Goal: Task Accomplishment & Management: Manage account settings

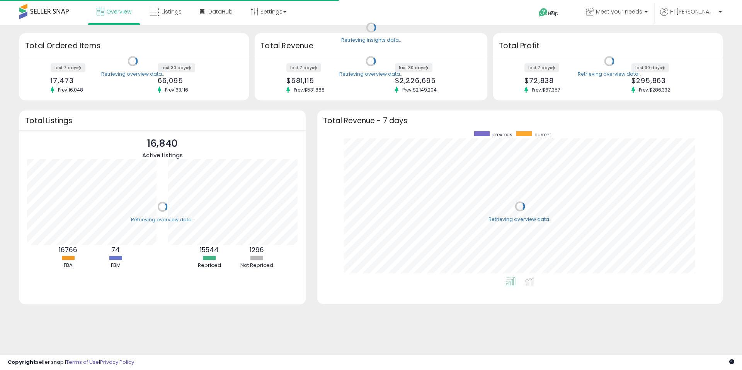
scroll to position [77, 141]
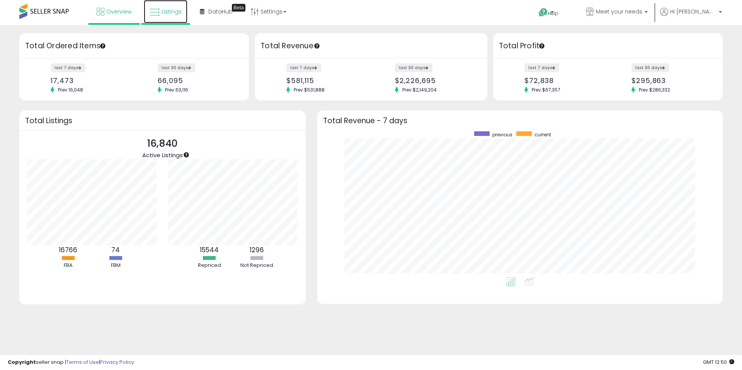
click at [159, 10] on icon at bounding box center [155, 12] width 10 height 10
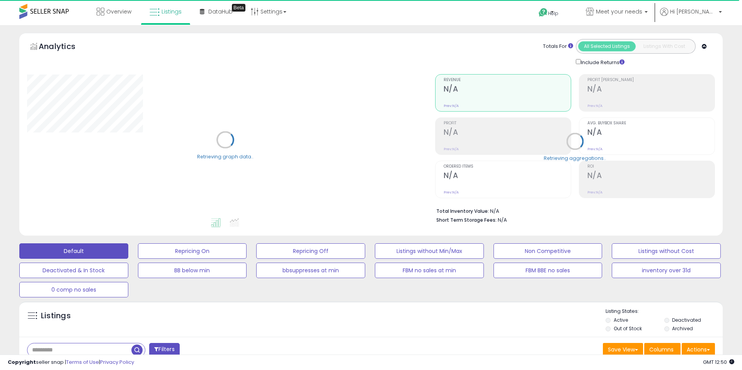
select select "**"
click at [89, 349] on input "text" at bounding box center [79, 351] width 104 height 14
paste input "**********"
type input "**********"
drag, startPoint x: 202, startPoint y: 349, endPoint x: 245, endPoint y: 300, distance: 64.4
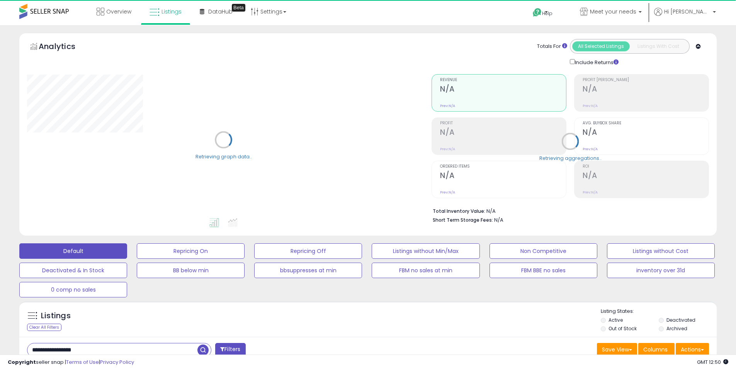
click at [202, 349] on span "button" at bounding box center [202, 350] width 11 height 11
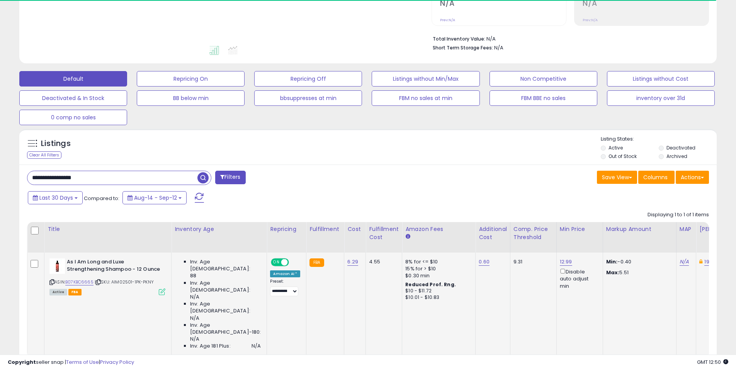
scroll to position [173, 0]
click at [120, 311] on div "Retrieving listings data.. Displaying 1 to 1 of 1 items Title Inventory Age Rep…" at bounding box center [368, 293] width 682 height 173
click at [83, 281] on link "B07KBC6665" at bounding box center [79, 282] width 28 height 7
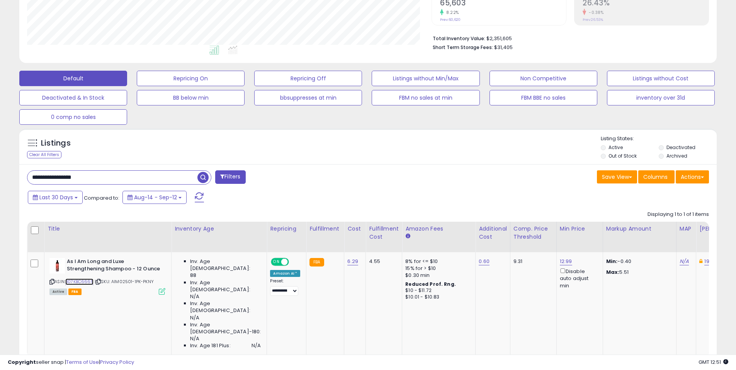
scroll to position [0, 62]
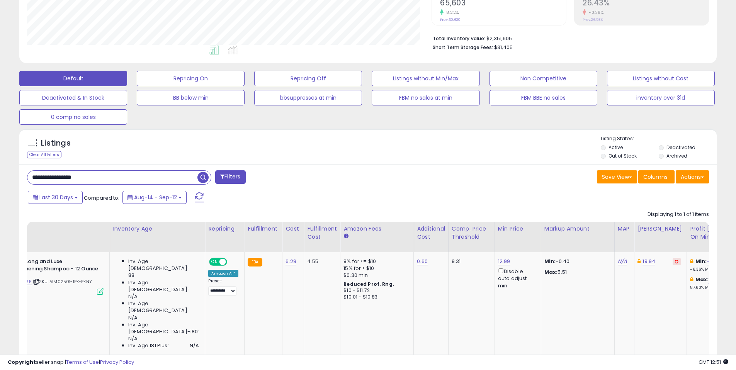
click at [414, 173] on div "Save View Save As New View Update Current View Columns Actions Import Export Vi…" at bounding box center [541, 177] width 347 height 15
click at [531, 215] on div "Displaying 1 to 1 of 1 items Title Inventory Age" at bounding box center [368, 282] width 682 height 151
click at [689, 180] on button "Actions" at bounding box center [692, 176] width 33 height 13
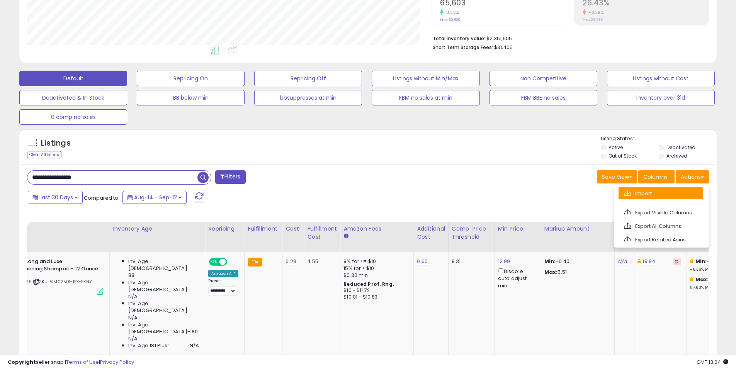
click at [663, 197] on link "Import" at bounding box center [661, 193] width 85 height 12
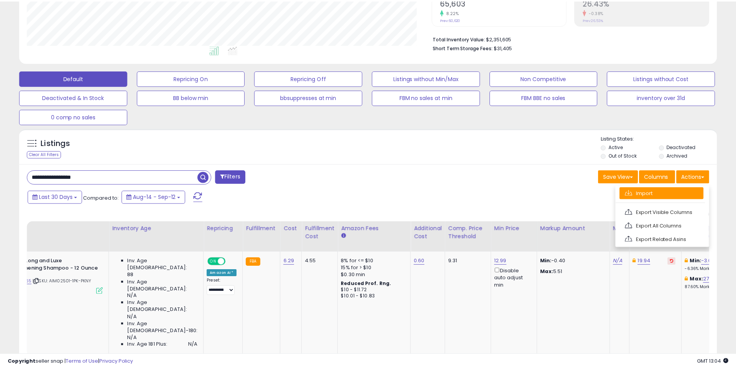
scroll to position [158, 408]
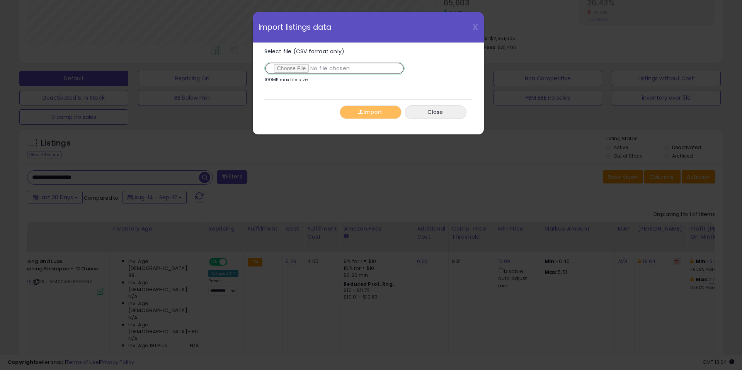
click at [294, 70] on input "Select file (CSV format only)" at bounding box center [334, 68] width 140 height 13
type input "**********"
click at [393, 114] on button "Import" at bounding box center [371, 112] width 62 height 14
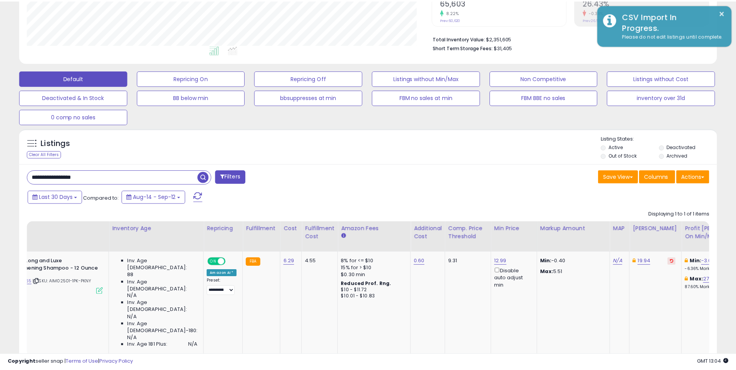
scroll to position [386250, 386004]
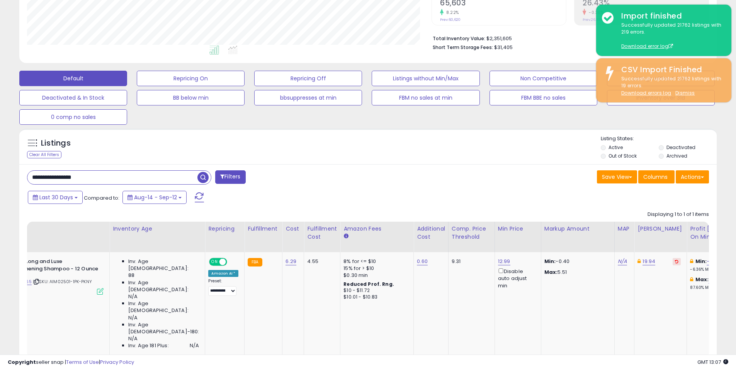
click at [362, 208] on div "Displaying 1 to 1 of 1 items Title Inventory Age" at bounding box center [368, 282] width 682 height 151
click at [394, 182] on div "Save View Save As New View Update Current View Columns Actions Import Export Vi…" at bounding box center [541, 177] width 347 height 15
click at [373, 173] on div "Save View Save As New View Update Current View Columns Actions Import Export Vi…" at bounding box center [541, 177] width 347 height 15
click at [380, 162] on div "Listings Clear All Filters" at bounding box center [367, 147] width 697 height 36
click at [381, 153] on div "Listings Clear All Filters Listing States:" at bounding box center [367, 148] width 697 height 26
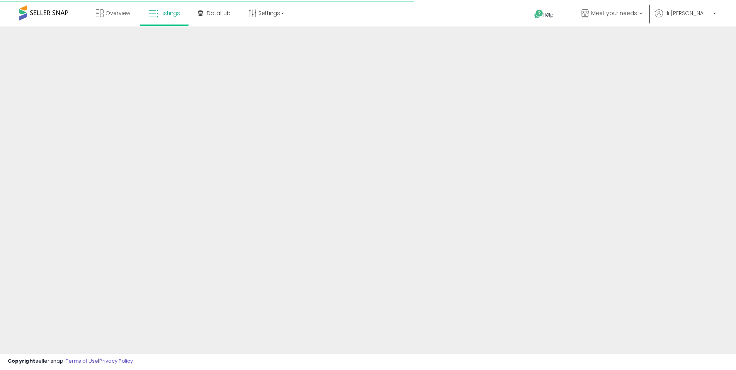
scroll to position [129, 0]
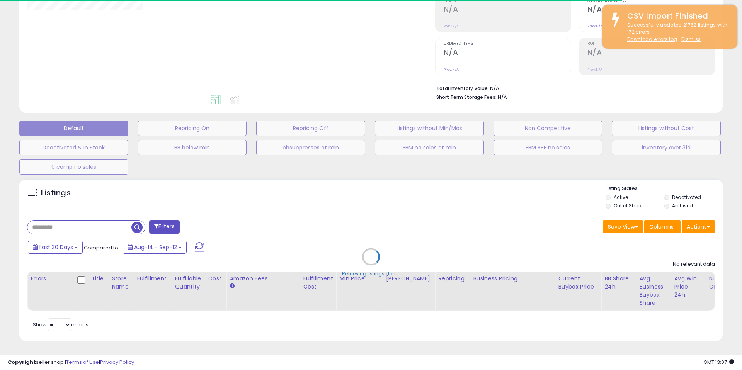
type input "**********"
select select "**"
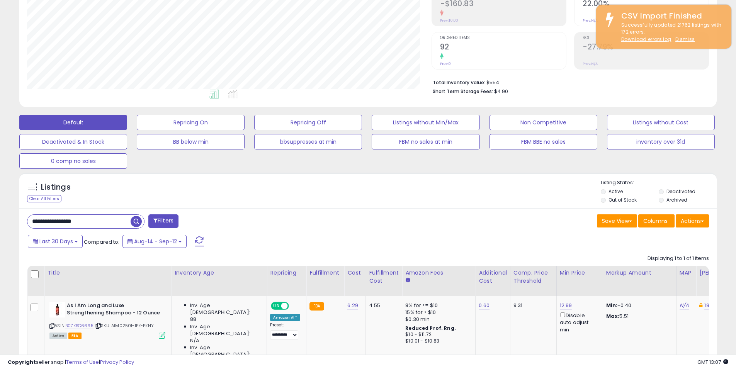
scroll to position [158, 405]
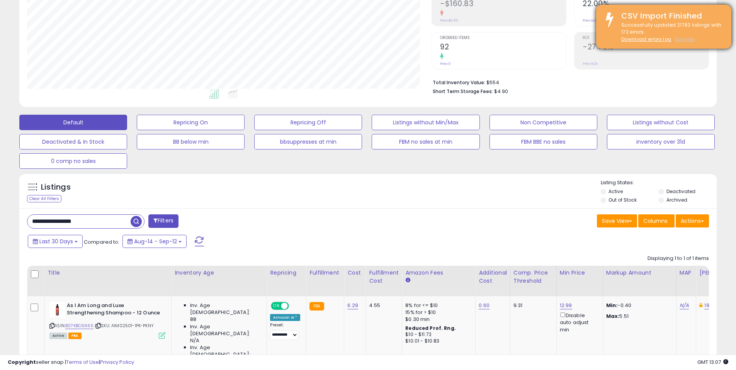
click at [688, 37] on u "Dismiss" at bounding box center [684, 39] width 19 height 7
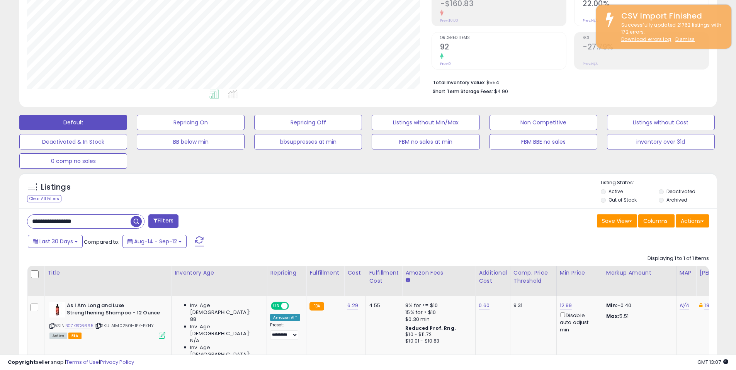
click at [422, 204] on div "Listings Clear All Filters Listing States:" at bounding box center [367, 192] width 697 height 26
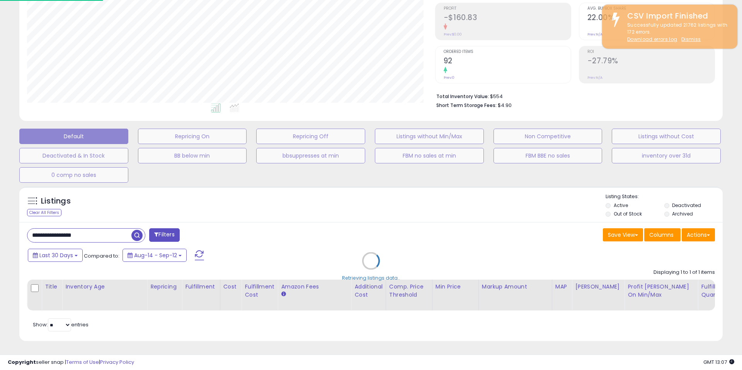
drag, startPoint x: 408, startPoint y: 188, endPoint x: 351, endPoint y: 190, distance: 57.6
click at [408, 188] on div "Retrieving listings data.." at bounding box center [371, 267] width 715 height 168
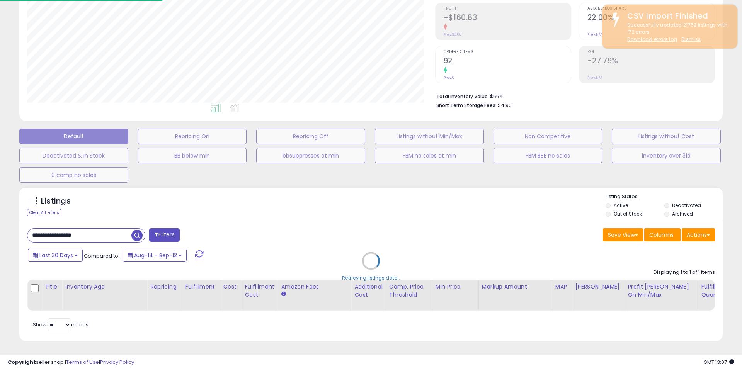
click at [342, 188] on div "Retrieving listings data.." at bounding box center [371, 267] width 715 height 168
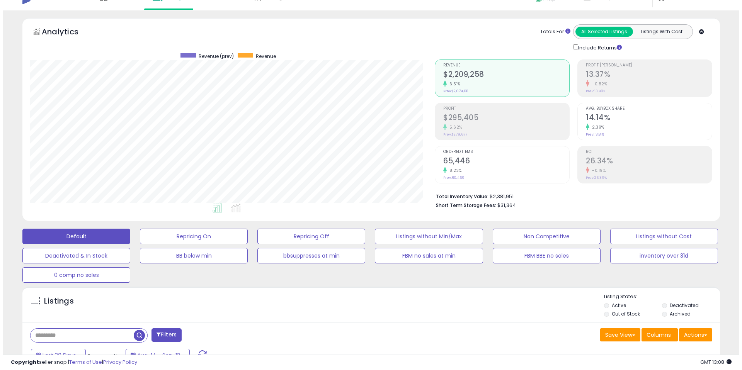
scroll to position [77, 0]
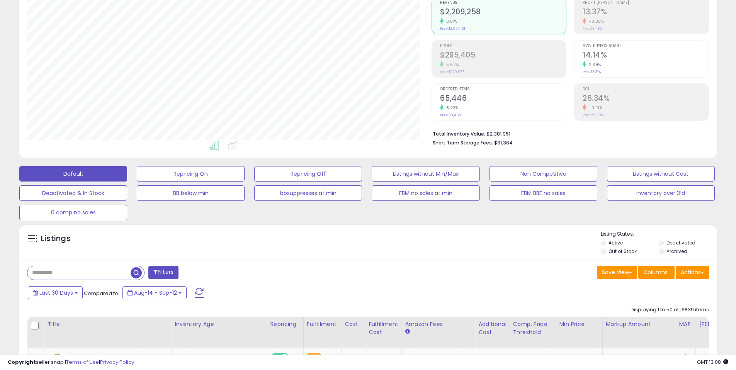
click at [153, 271] on span at bounding box center [155, 271] width 4 height 5
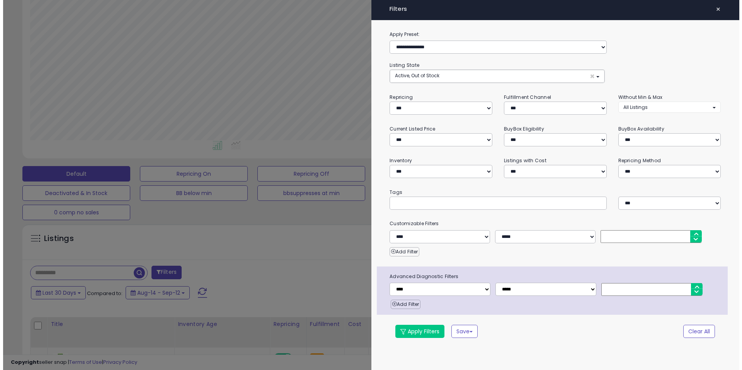
scroll to position [158, 408]
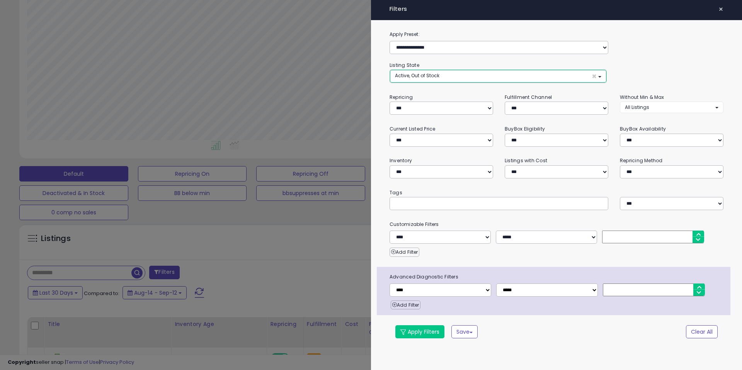
click at [463, 71] on button "Active, Out of Stock ×" at bounding box center [498, 76] width 216 height 13
select select "**********"
click at [417, 107] on span "Out of Stock" at bounding box center [414, 105] width 28 height 7
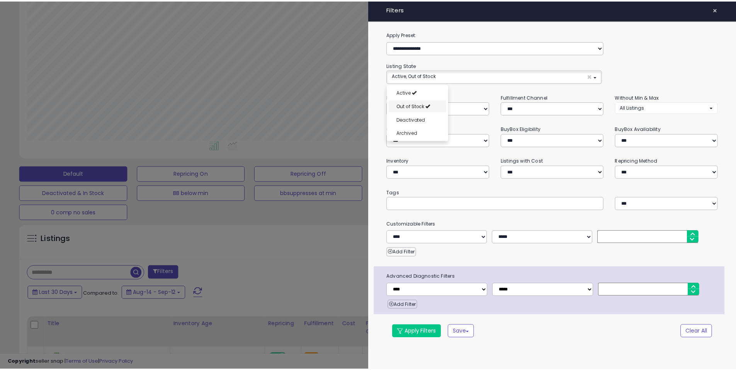
scroll to position [6, 0]
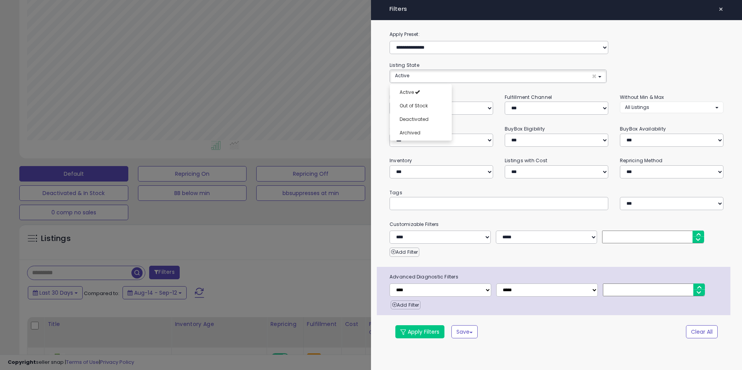
click at [466, 95] on div "**********" at bounding box center [441, 104] width 115 height 22
click at [428, 169] on select "**********" at bounding box center [441, 171] width 104 height 13
select select "********"
click at [389, 165] on select "**********" at bounding box center [441, 171] width 104 height 13
click at [430, 335] on button "Apply Filters" at bounding box center [419, 331] width 49 height 13
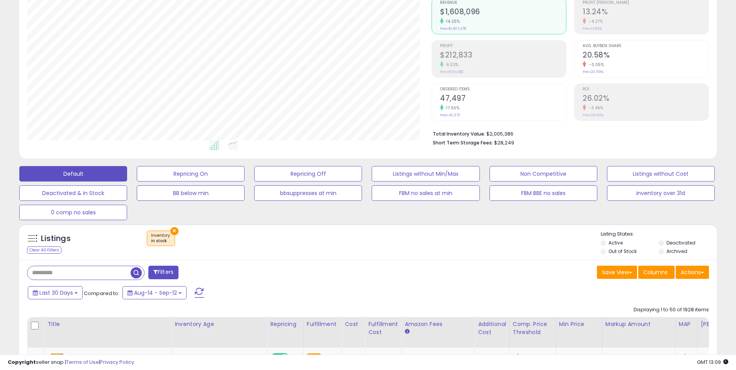
scroll to position [158, 405]
click at [503, 241] on div "× Inventory : in stock" at bounding box center [369, 242] width 464 height 22
click at [697, 275] on button "Actions" at bounding box center [692, 272] width 33 height 13
click at [667, 306] on link "Export Visible Columns" at bounding box center [661, 308] width 85 height 12
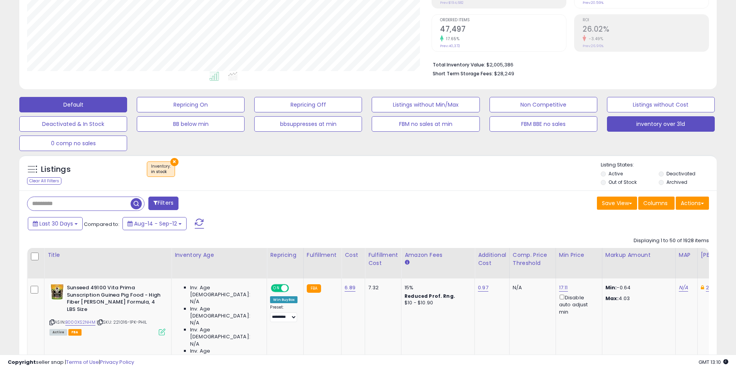
scroll to position [128, 0]
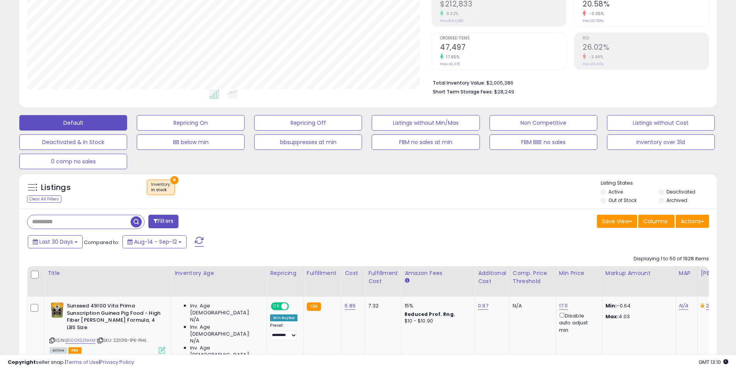
click at [465, 236] on div "Last 30 Days Compared to: Aug-14 - Sep-12" at bounding box center [282, 242] width 512 height 17
click at [481, 222] on div "Save View Save As New View Update Current View Columns Actions Import Export Vi…" at bounding box center [541, 222] width 347 height 15
click at [520, 227] on div "Save View Save As New View Update Current View Columns Actions Import Export Vi…" at bounding box center [541, 222] width 347 height 15
click at [490, 201] on div "Listings Clear All Filters × Inventory" at bounding box center [367, 193] width 697 height 26
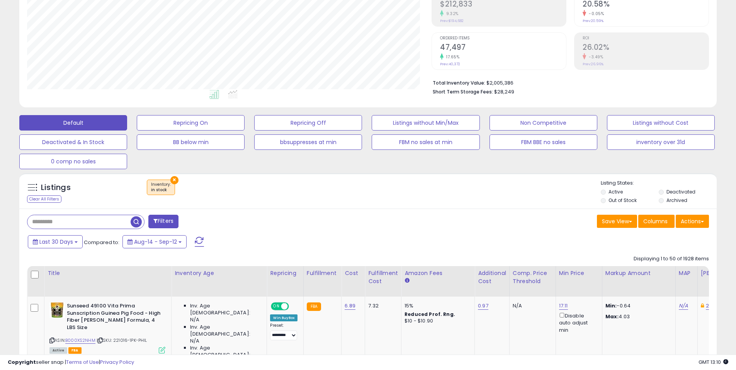
click at [519, 199] on div "× Inventory : in stock" at bounding box center [369, 191] width 464 height 22
click at [515, 227] on div "Save View Save As New View Update Current View Columns Actions Import Export Vi…" at bounding box center [541, 222] width 347 height 15
click at [500, 226] on div "Save View Save As New View Update Current View Columns Actions Import Export Vi…" at bounding box center [541, 222] width 347 height 15
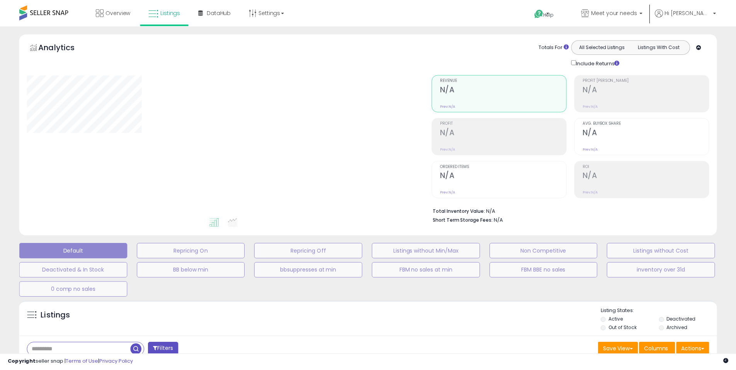
scroll to position [128, 0]
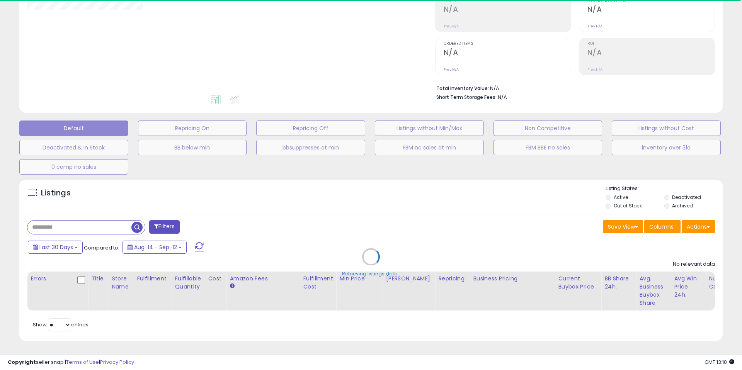
click at [478, 204] on div "Retrieving listings data.." at bounding box center [371, 263] width 715 height 176
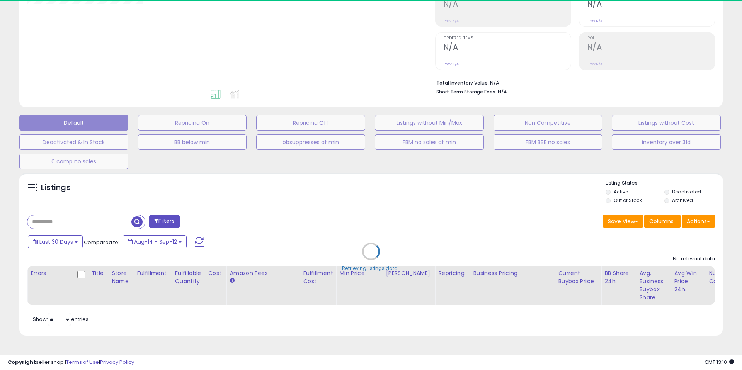
click at [481, 189] on div "Retrieving listings data.." at bounding box center [371, 257] width 715 height 176
click at [463, 191] on div "Retrieving listings data.." at bounding box center [371, 257] width 715 height 176
click at [487, 230] on div "Retrieving listings data.." at bounding box center [371, 257] width 715 height 176
click at [513, 200] on div "Retrieving listings data.." at bounding box center [371, 257] width 715 height 176
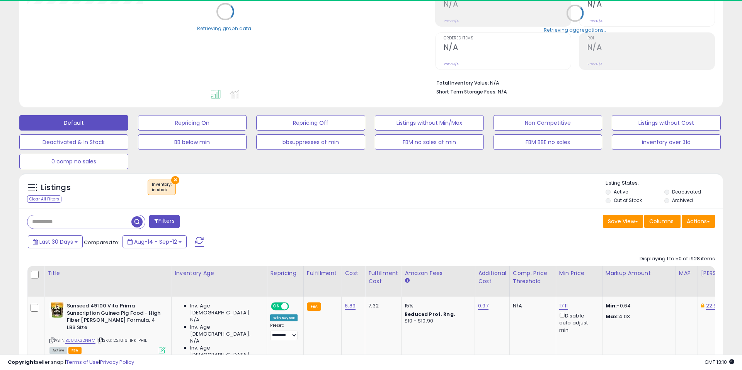
select select "**"
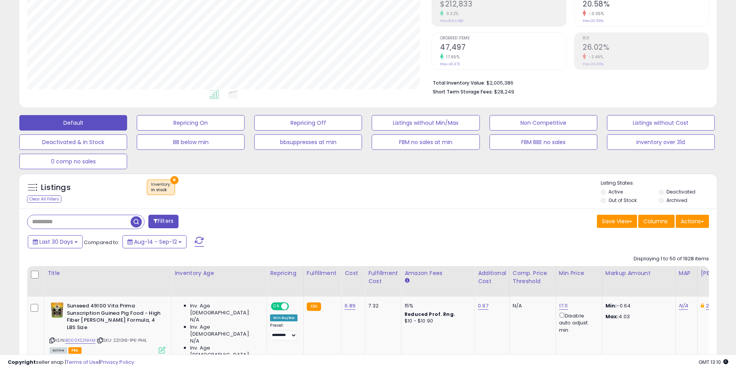
scroll to position [158, 405]
drag, startPoint x: 464, startPoint y: 233, endPoint x: 475, endPoint y: 210, distance: 25.2
click at [442, 199] on div "× Inventory : in stock" at bounding box center [369, 191] width 464 height 22
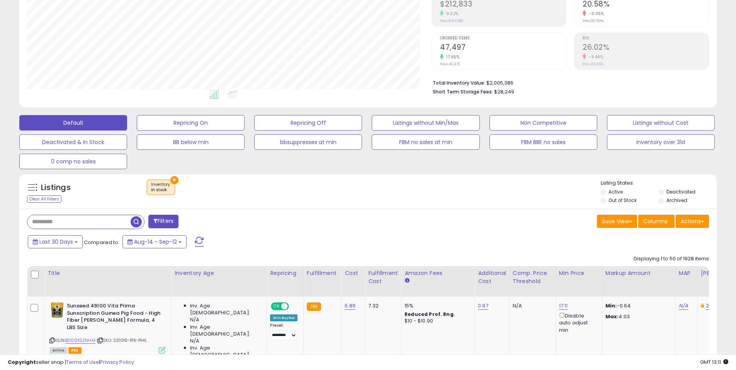
drag, startPoint x: 462, startPoint y: 208, endPoint x: 408, endPoint y: 191, distance: 56.6
click at [456, 207] on div "Listings Clear All Filters × Inventory in stock" at bounding box center [367, 191] width 697 height 36
click at [408, 191] on div "× Inventory : in stock" at bounding box center [369, 191] width 464 height 22
click at [451, 192] on div "× Inventory : in stock" at bounding box center [369, 191] width 464 height 22
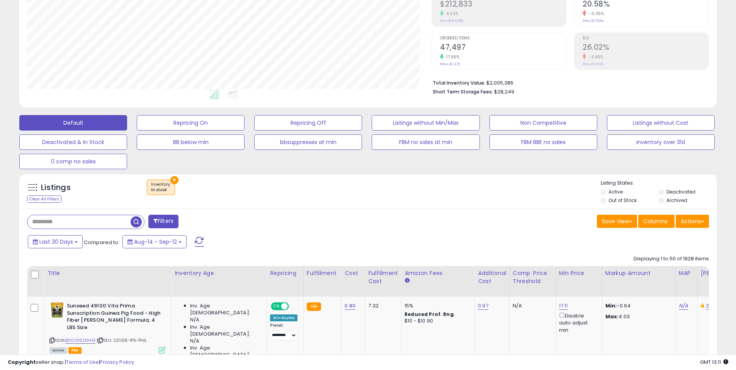
click at [446, 206] on div "Listings Clear All Filters × Inventory in stock" at bounding box center [367, 191] width 697 height 36
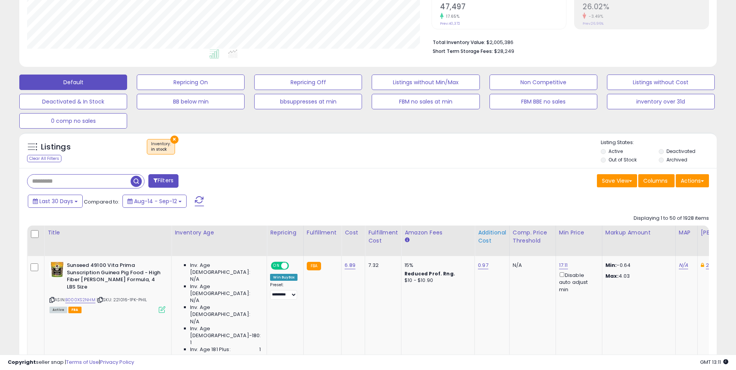
scroll to position [171, 0]
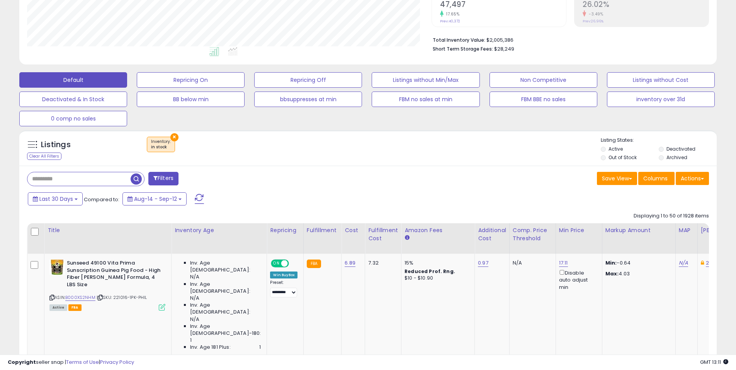
click at [556, 176] on div "Save View Save As New View Update Current View Columns Actions Import Export Vi…" at bounding box center [541, 179] width 347 height 15
click at [517, 172] on div "Save View Save As New View Update Current View Columns Actions Import Export Vi…" at bounding box center [541, 179] width 347 height 15
click at [522, 165] on div "Listings Clear All Filters × Inventory in stock" at bounding box center [367, 148] width 697 height 36
drag, startPoint x: 449, startPoint y: 183, endPoint x: 399, endPoint y: 167, distance: 51.9
click at [445, 183] on div "Save View Save As New View Update Current View Columns Actions Import Export Vi…" at bounding box center [541, 179] width 347 height 15
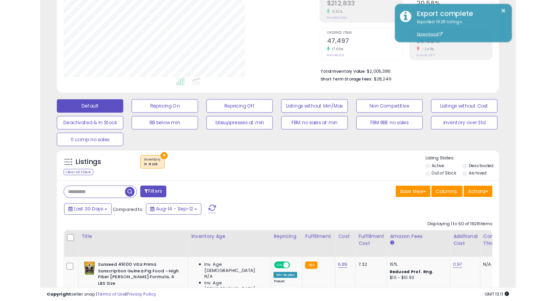
scroll to position [158, 296]
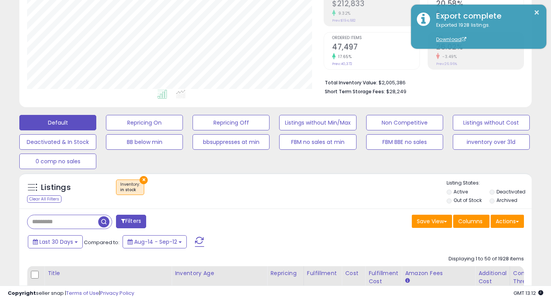
click at [16, 92] on ul at bounding box center [164, 95] width 296 height 14
click at [146, 123] on button "Repricing On" at bounding box center [144, 122] width 77 height 15
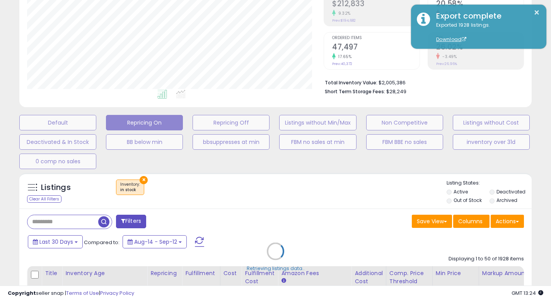
scroll to position [158, 299]
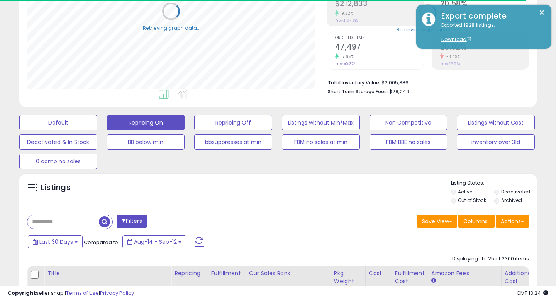
select select "**"
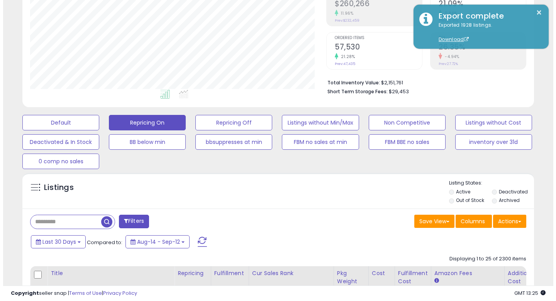
scroll to position [158, 296]
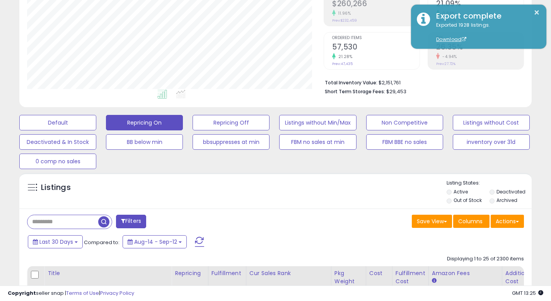
drag, startPoint x: 287, startPoint y: 171, endPoint x: 301, endPoint y: 177, distance: 15.8
click at [301, 177] on div "Listings Active" at bounding box center [275, 191] width 512 height 36
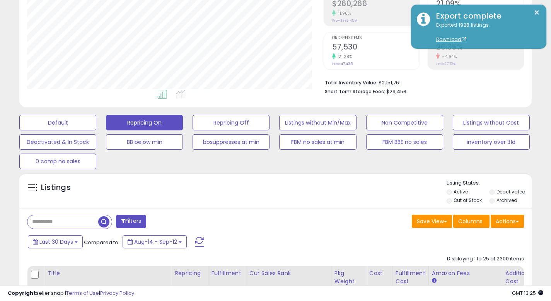
click at [333, 201] on div "Listings" at bounding box center [275, 192] width 512 height 26
click at [351, 182] on div "Listings" at bounding box center [275, 192] width 512 height 26
click at [130, 226] on button "Filters" at bounding box center [131, 221] width 30 height 14
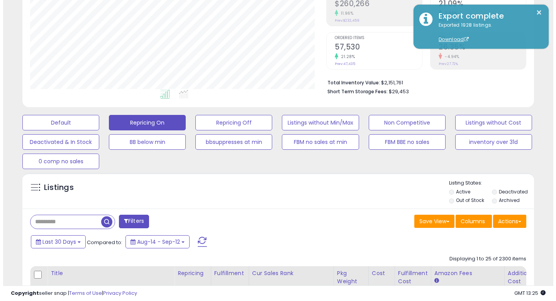
scroll to position [158, 299]
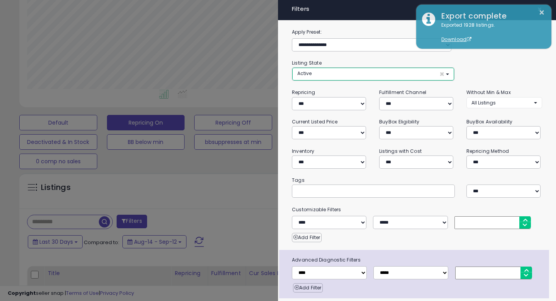
click at [329, 75] on button "Active ×" at bounding box center [374, 74] width 162 height 13
click at [340, 159] on select "**********" at bounding box center [329, 161] width 74 height 13
select select "********"
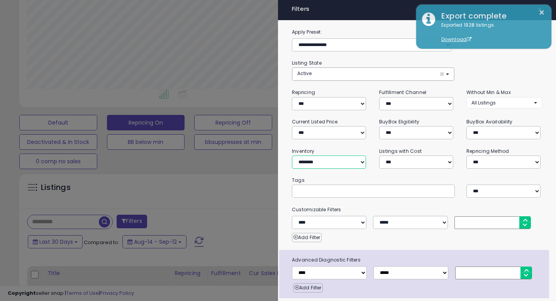
click at [292, 155] on select "**********" at bounding box center [329, 161] width 74 height 13
click at [342, 180] on small "Tags" at bounding box center [417, 180] width 262 height 9
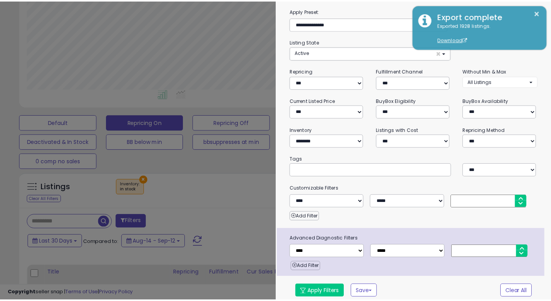
scroll to position [24, 0]
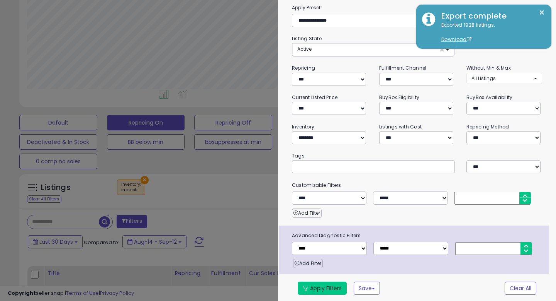
click at [322, 282] on button "Apply Filters" at bounding box center [322, 287] width 49 height 13
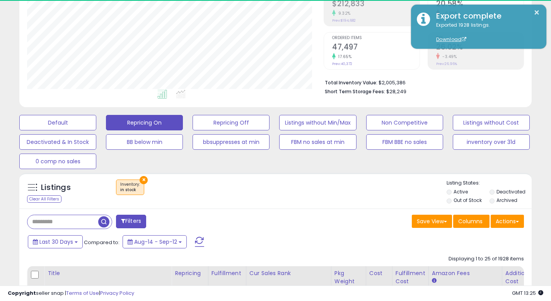
scroll to position [158, 296]
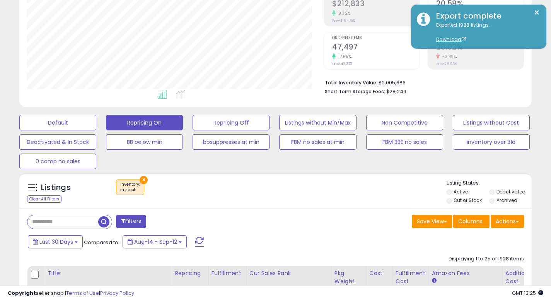
click at [250, 204] on div "Listings Clear All Filters × Inventory" at bounding box center [275, 192] width 512 height 26
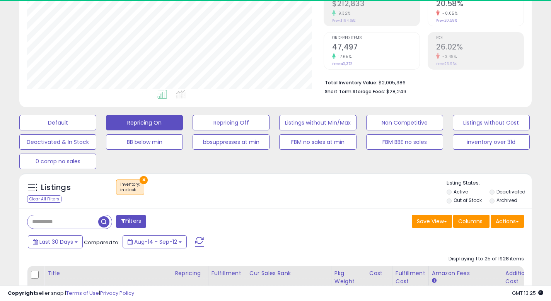
scroll to position [158, 296]
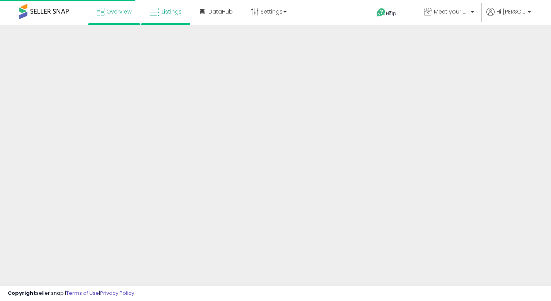
scroll to position [129, 0]
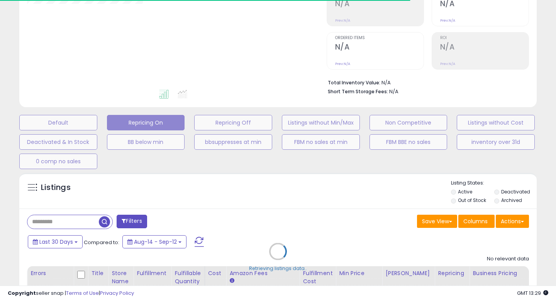
click at [351, 201] on div "Retrieving listings data.." at bounding box center [278, 257] width 529 height 176
click at [346, 201] on div "Retrieving listings data.." at bounding box center [278, 257] width 529 height 176
click at [342, 206] on div "Retrieving listings data.." at bounding box center [278, 257] width 529 height 176
click at [358, 192] on div "Retrieving listings data.." at bounding box center [278, 257] width 529 height 176
click at [352, 203] on div "Retrieving listings data.." at bounding box center [278, 257] width 529 height 176
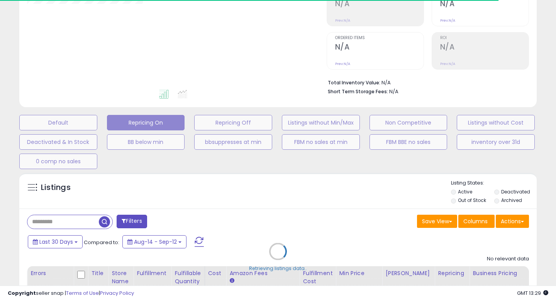
drag, startPoint x: 352, startPoint y: 203, endPoint x: 373, endPoint y: 191, distance: 23.9
click at [353, 203] on div "Retrieving listings data.." at bounding box center [278, 257] width 529 height 176
drag, startPoint x: 373, startPoint y: 191, endPoint x: 365, endPoint y: 194, distance: 8.6
click at [371, 192] on div "Retrieving listings data.." at bounding box center [278, 257] width 529 height 176
click at [327, 196] on div "Retrieving listings data.." at bounding box center [278, 257] width 529 height 176
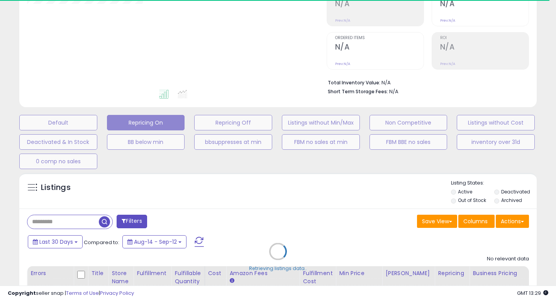
click at [325, 210] on div "Retrieving listings data.." at bounding box center [278, 257] width 529 height 176
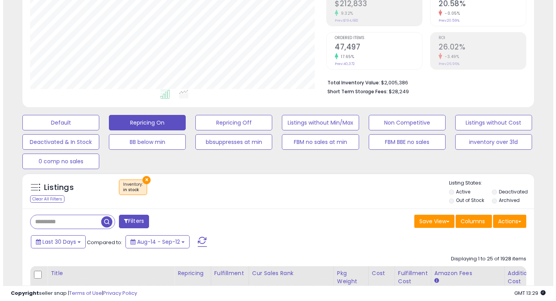
scroll to position [158, 296]
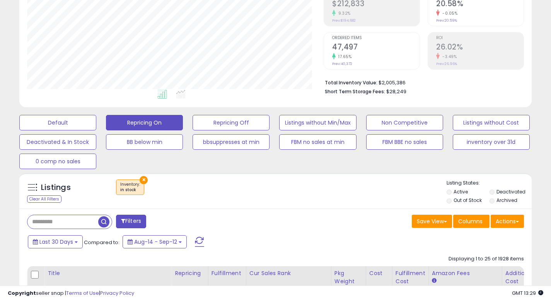
click at [316, 200] on div "Listings Clear All Filters × Inventory" at bounding box center [275, 192] width 512 height 26
drag, startPoint x: 302, startPoint y: 199, endPoint x: 310, endPoint y: 216, distance: 19.4
click at [302, 199] on div "× Inventory : in stock" at bounding box center [276, 190] width 340 height 22
click at [310, 216] on div "Save View Save As New View Update Current View Columns Actions Import Export Vi…" at bounding box center [403, 221] width 254 height 15
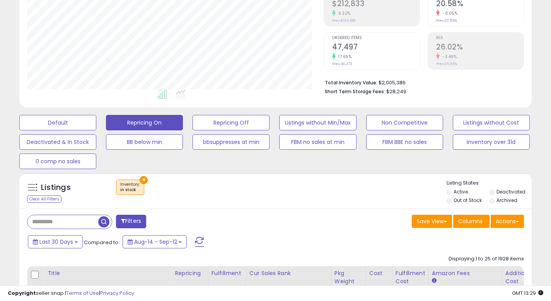
click at [274, 225] on div "Filters Save View Save As New View Update Current View" at bounding box center [275, 221] width 508 height 15
click at [126, 220] on button "Filters" at bounding box center [131, 221] width 30 height 14
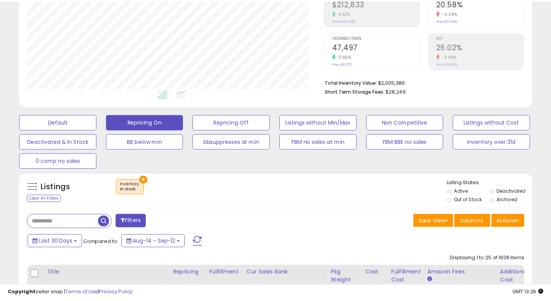
scroll to position [158, 299]
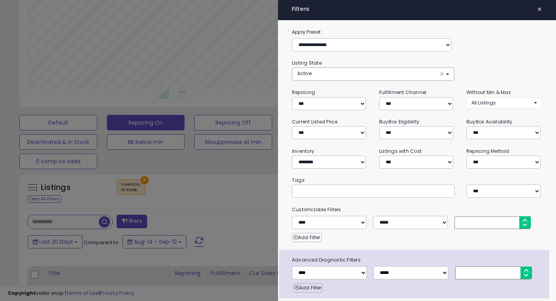
click at [336, 184] on div at bounding box center [373, 190] width 163 height 13
click at [537, 7] on span "×" at bounding box center [539, 9] width 5 height 11
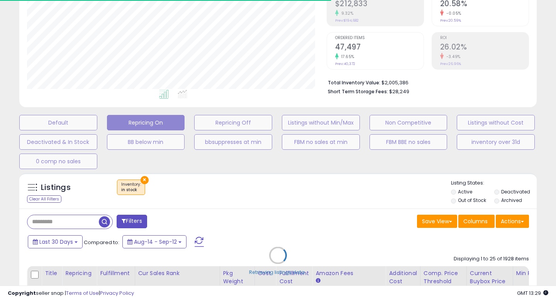
click at [521, 222] on div "Retrieving listings data.." at bounding box center [278, 261] width 529 height 184
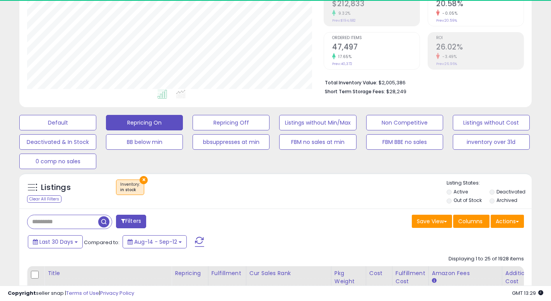
scroll to position [158, 296]
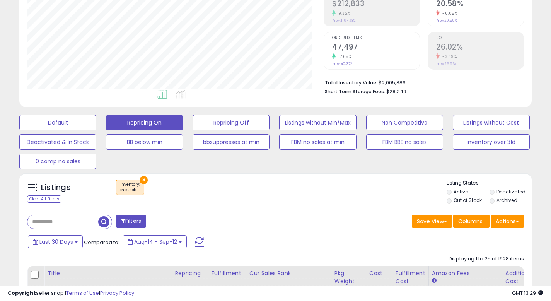
click at [342, 202] on div "Listings Clear All Filters × Inventory" at bounding box center [275, 192] width 512 height 26
click at [358, 195] on div "× Inventory : in stock" at bounding box center [276, 190] width 340 height 22
click at [518, 218] on button "Actions" at bounding box center [506, 220] width 33 height 13
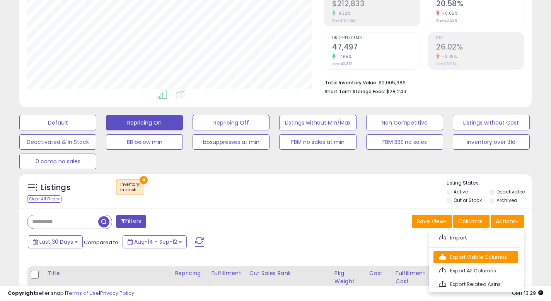
click at [483, 260] on link "Export Visible Columns" at bounding box center [475, 257] width 85 height 12
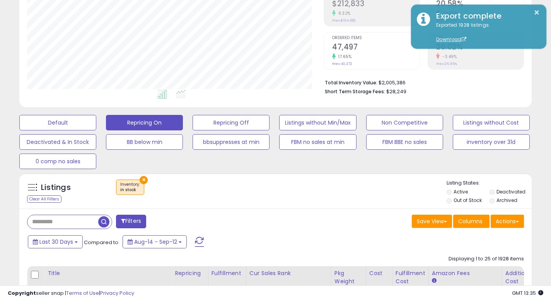
click at [258, 199] on div "× Inventory : in stock" at bounding box center [276, 190] width 340 height 22
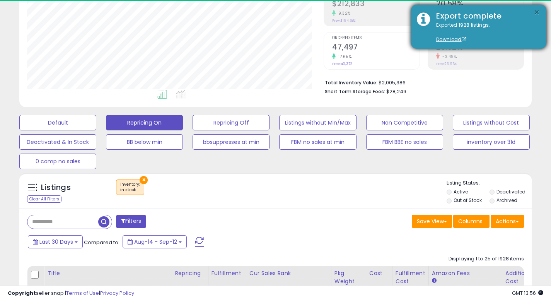
click at [536, 12] on button "×" at bounding box center [536, 13] width 6 height 10
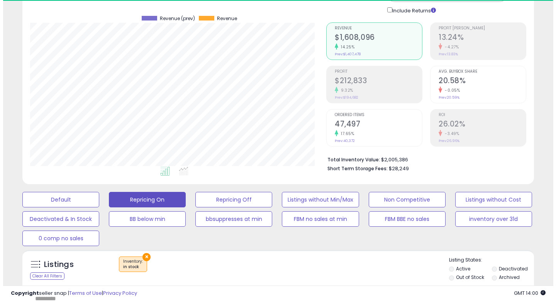
scroll to position [56, 0]
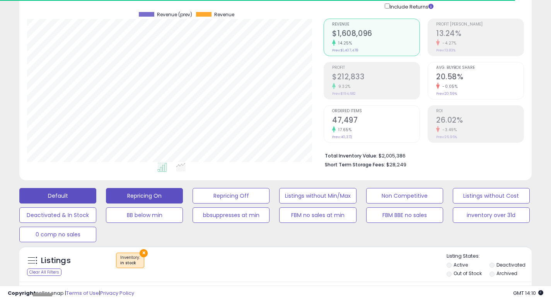
click at [63, 197] on button "Default" at bounding box center [57, 195] width 77 height 15
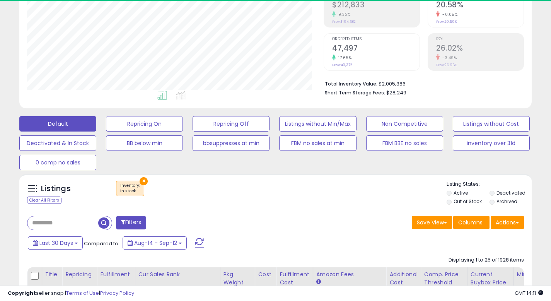
scroll to position [128, 0]
click at [259, 189] on div "× Inventory : in stock" at bounding box center [276, 191] width 340 height 22
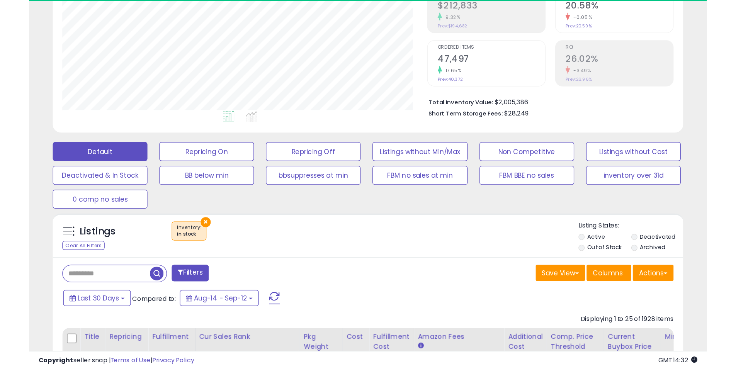
scroll to position [158, 405]
